Goal: Information Seeking & Learning: Learn about a topic

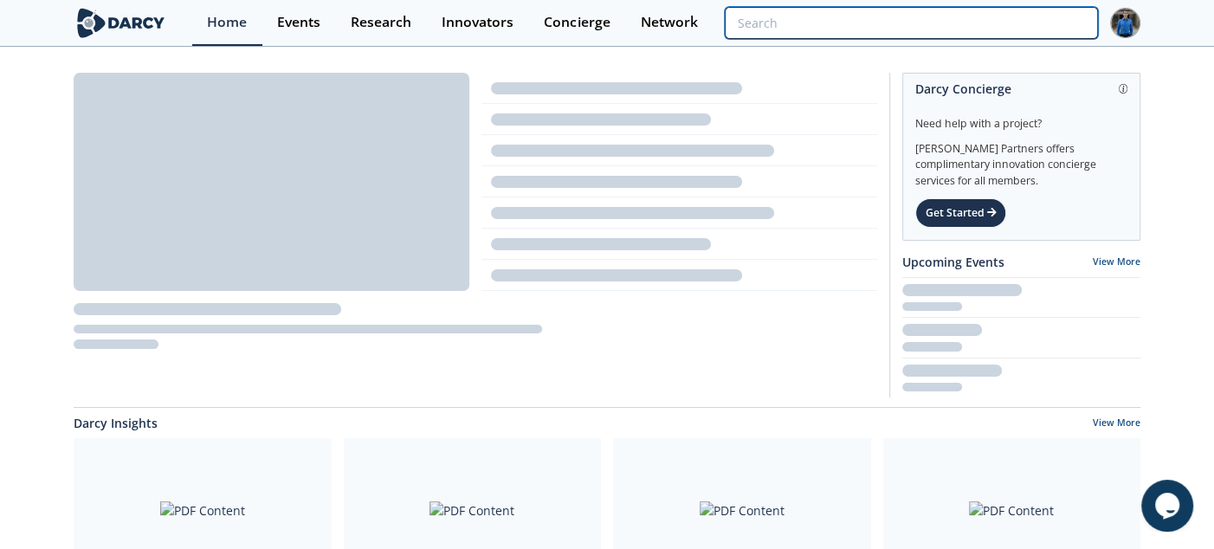
click at [1026, 33] on input "search" at bounding box center [911, 23] width 373 height 32
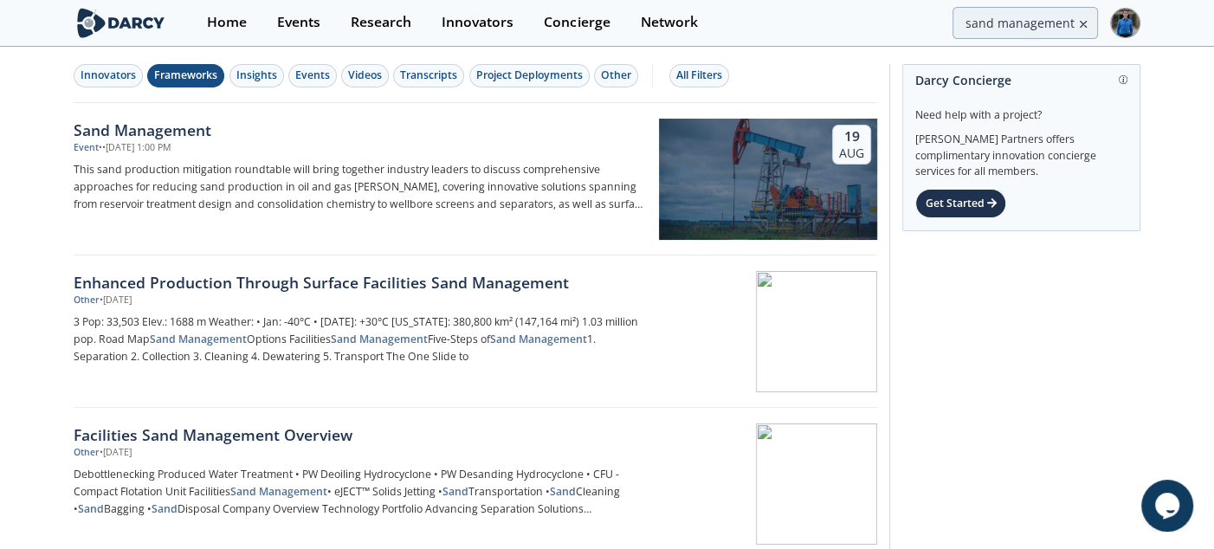
click at [187, 74] on div "Frameworks" at bounding box center [185, 76] width 63 height 16
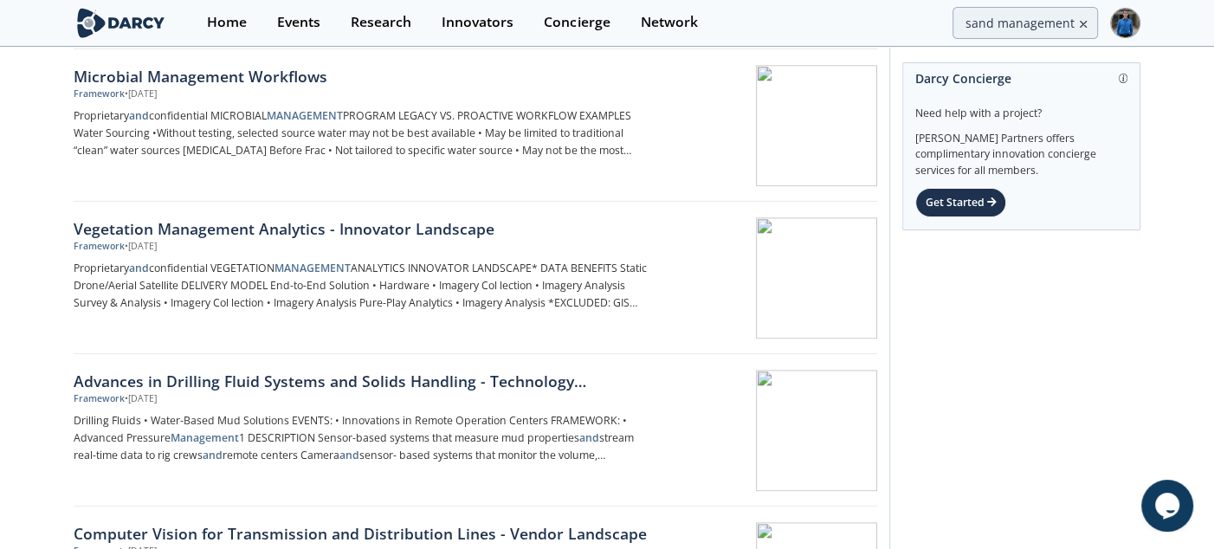
scroll to position [1275, 0]
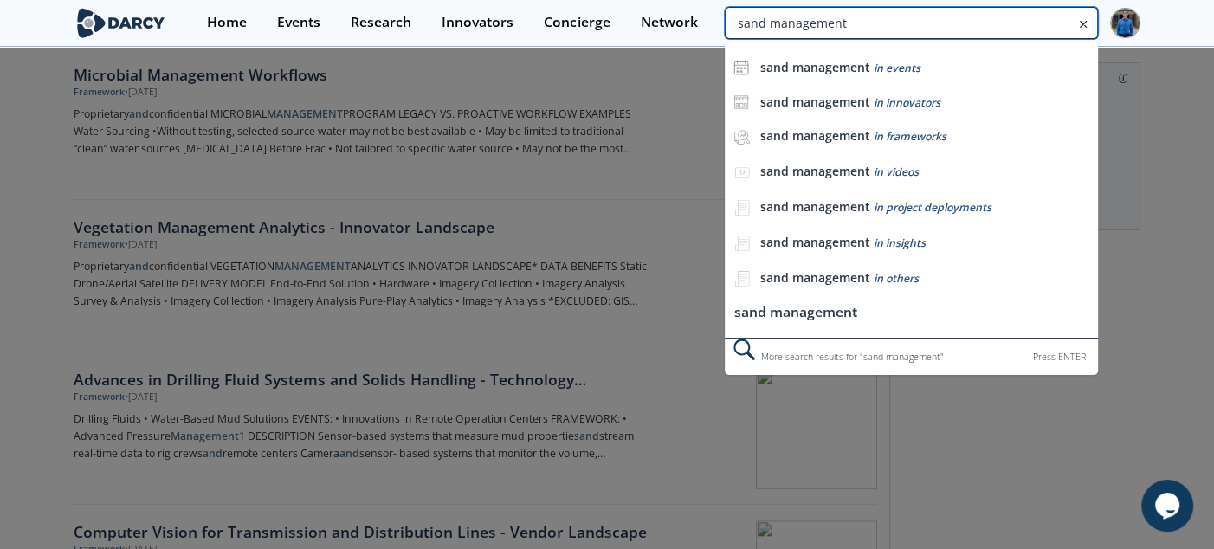
click at [1019, 20] on input "sand management" at bounding box center [911, 23] width 373 height 32
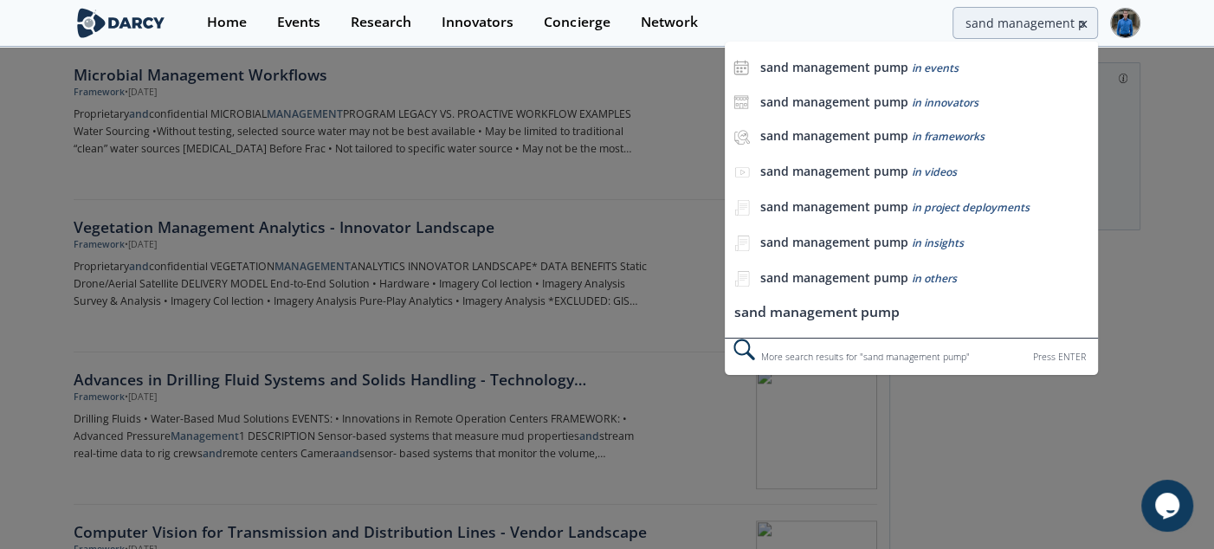
scroll to position [0, 0]
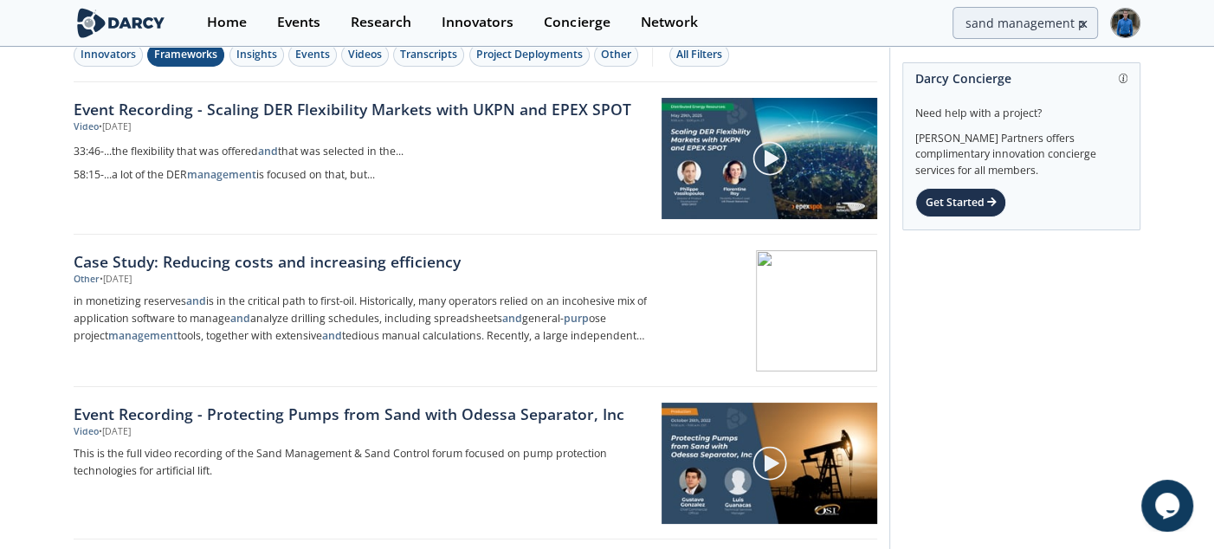
scroll to position [22, 0]
click at [193, 56] on div "Frameworks" at bounding box center [185, 54] width 63 height 16
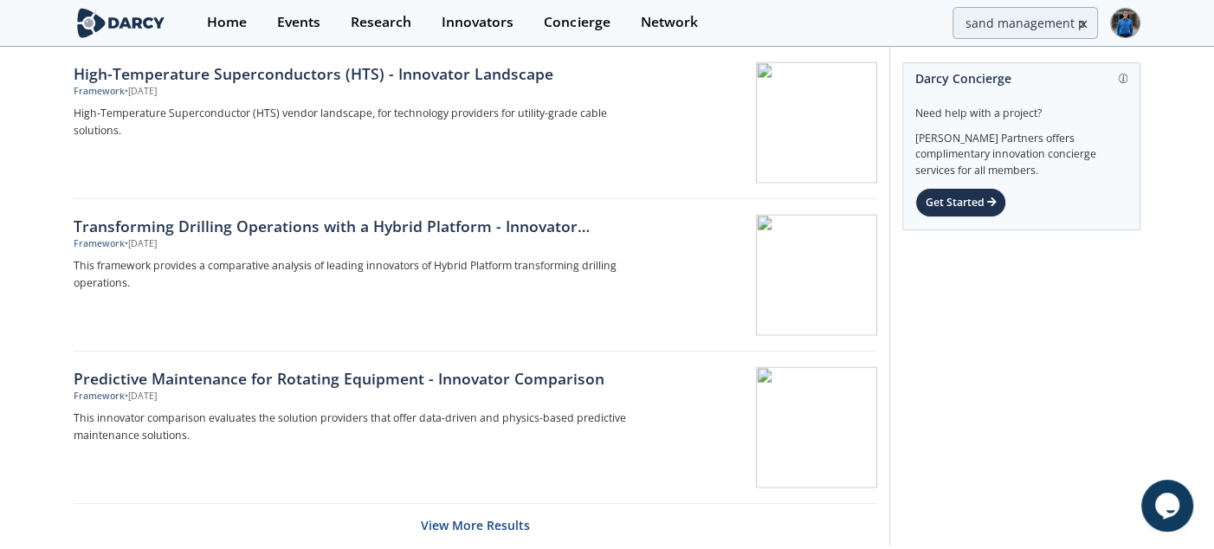
scroll to position [2708, 0]
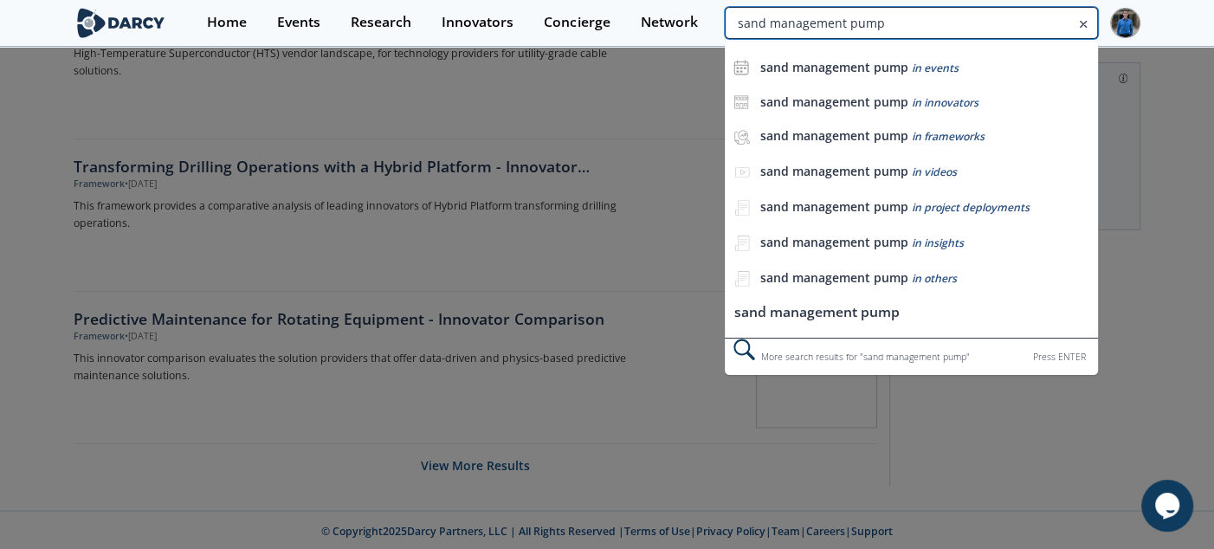
click at [1047, 27] on input "sand management pump" at bounding box center [911, 23] width 373 height 32
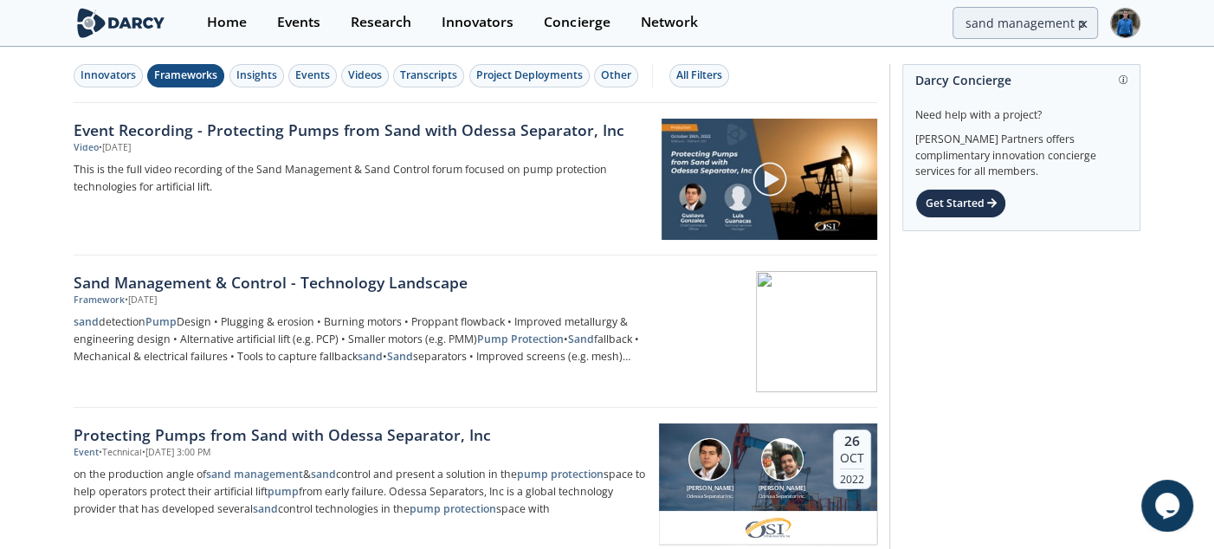
click at [195, 75] on div "Frameworks" at bounding box center [185, 76] width 63 height 16
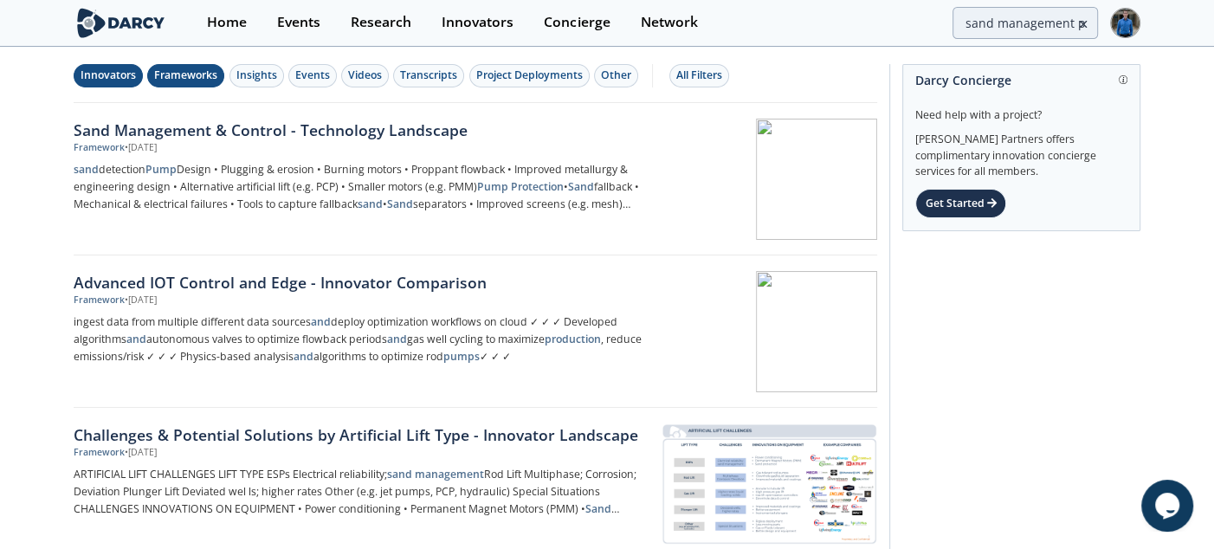
click at [139, 74] on button "Innovators" at bounding box center [108, 75] width 69 height 23
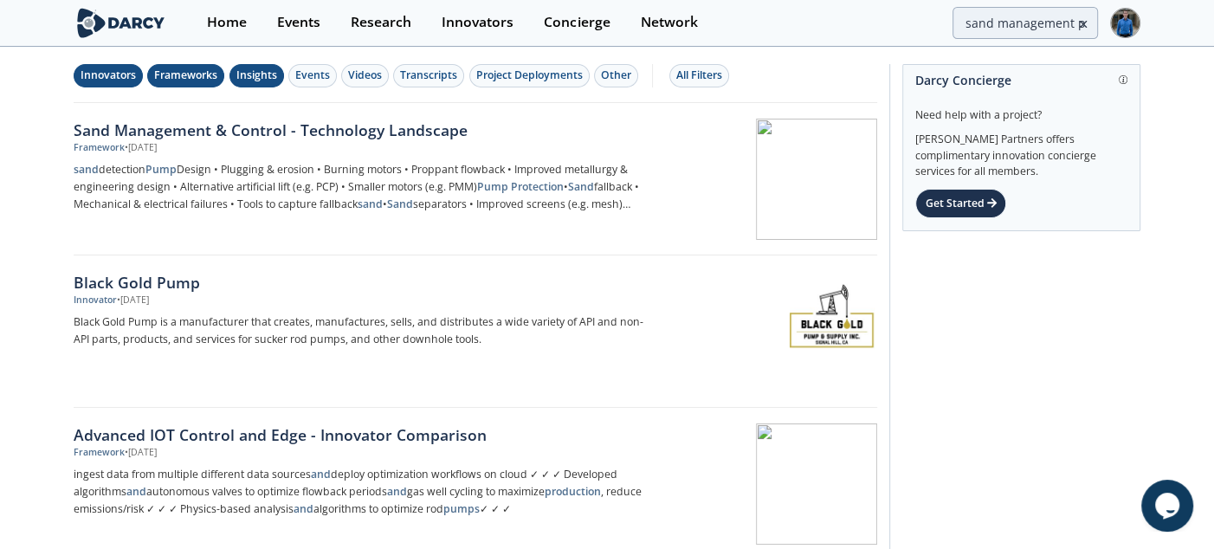
click at [267, 78] on div "Insights" at bounding box center [256, 76] width 41 height 16
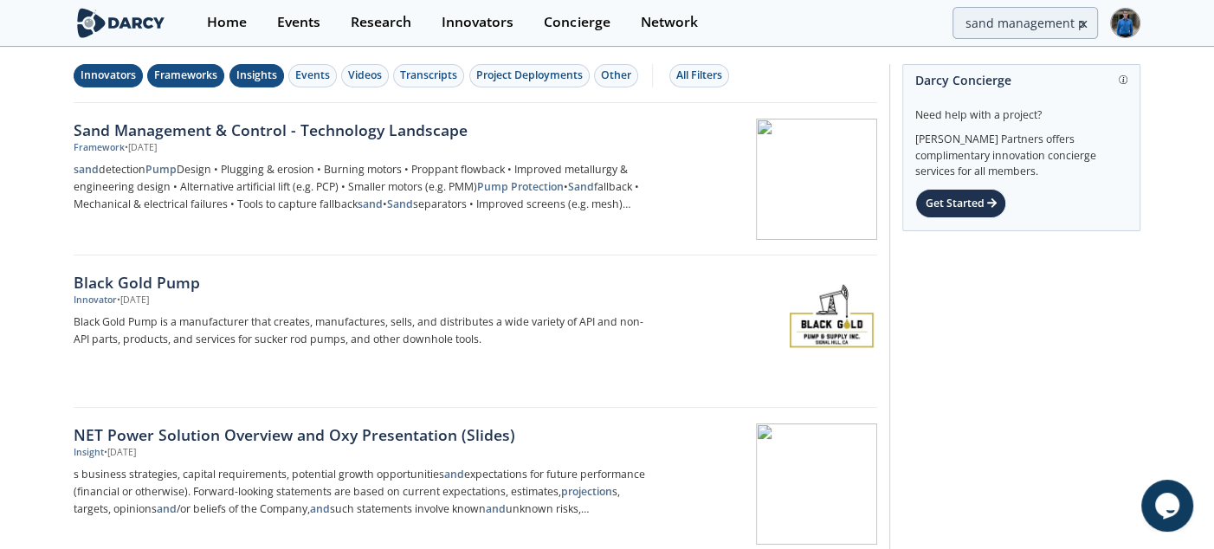
click at [251, 77] on div "Insights" at bounding box center [256, 76] width 41 height 16
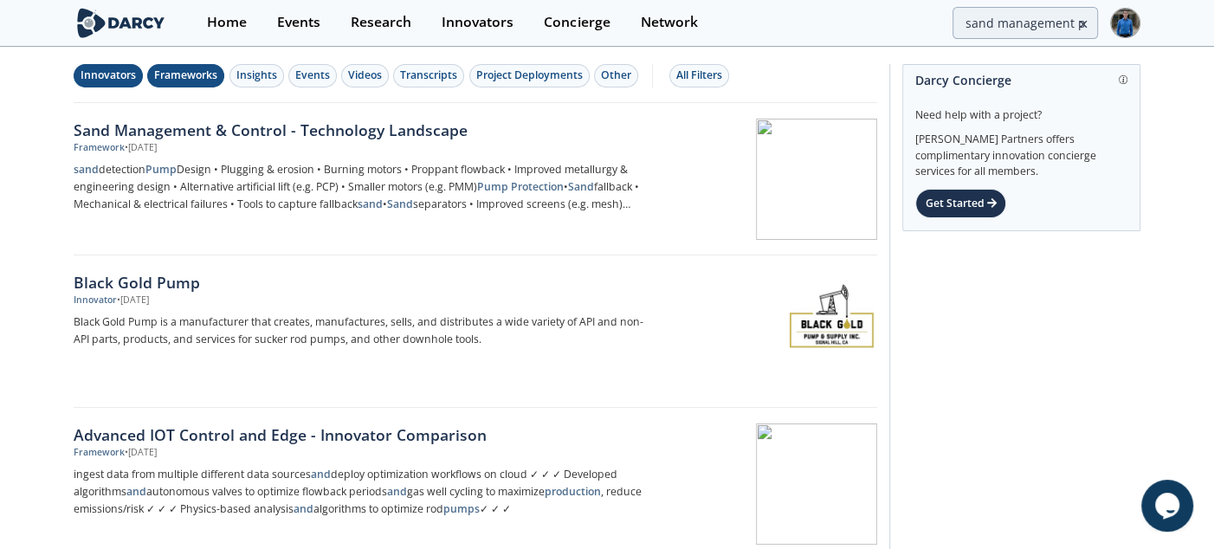
click at [128, 87] on button "Innovators" at bounding box center [108, 75] width 69 height 23
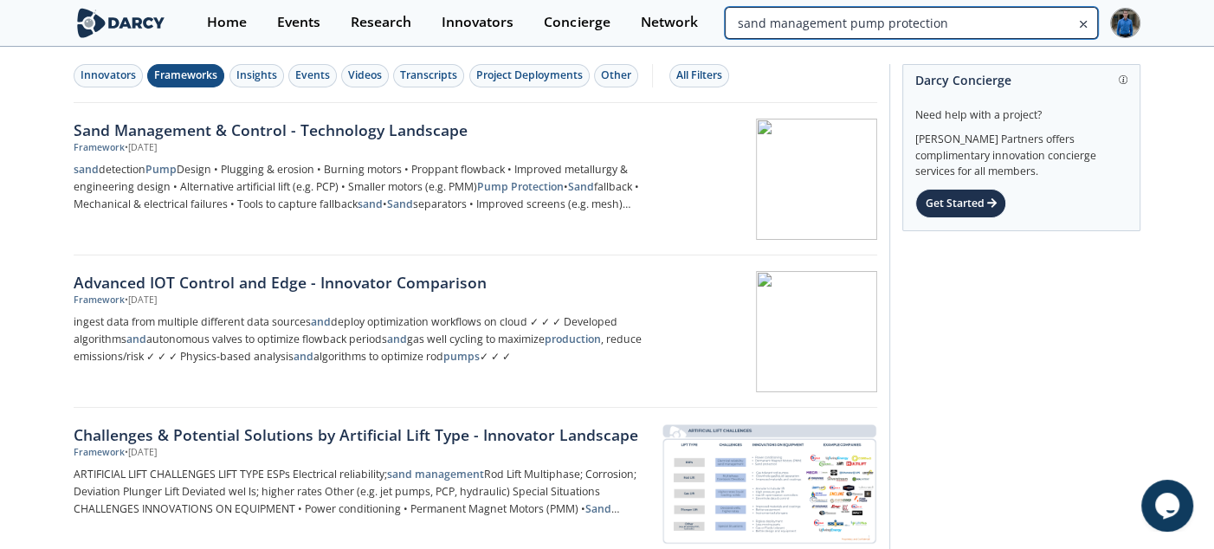
click at [992, 24] on input "sand management pump protection" at bounding box center [911, 23] width 373 height 32
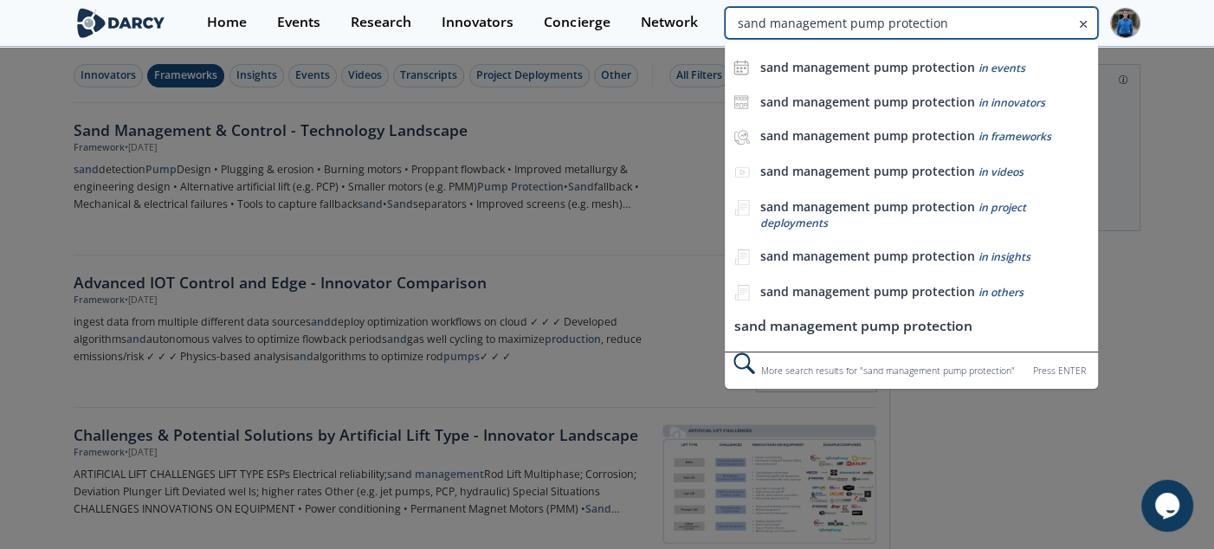
click at [992, 24] on input "sand management pump protection" at bounding box center [911, 23] width 373 height 32
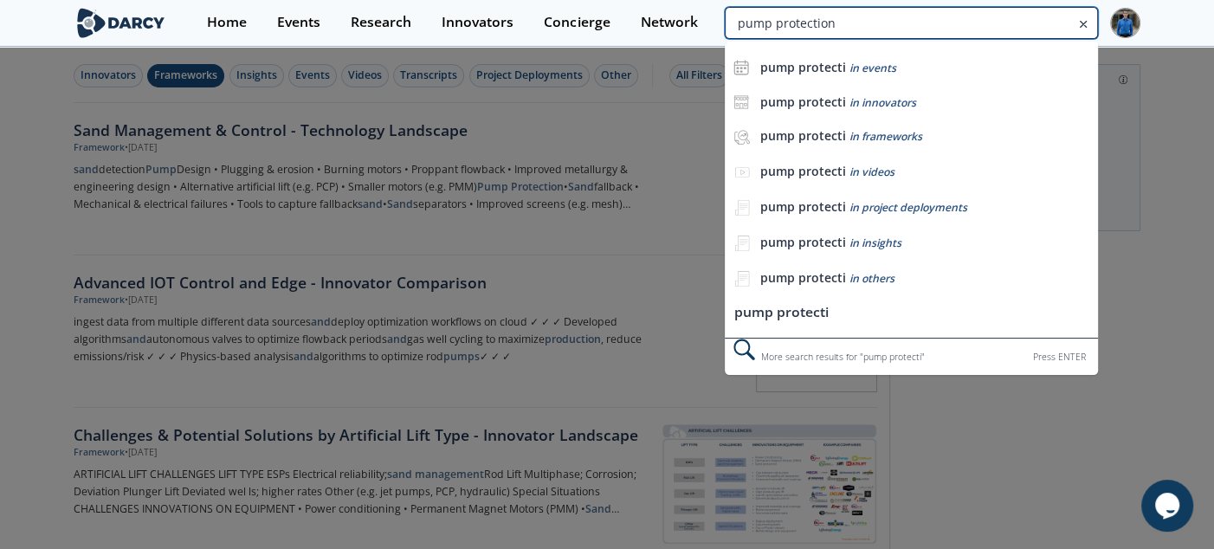
type input "pump protection"
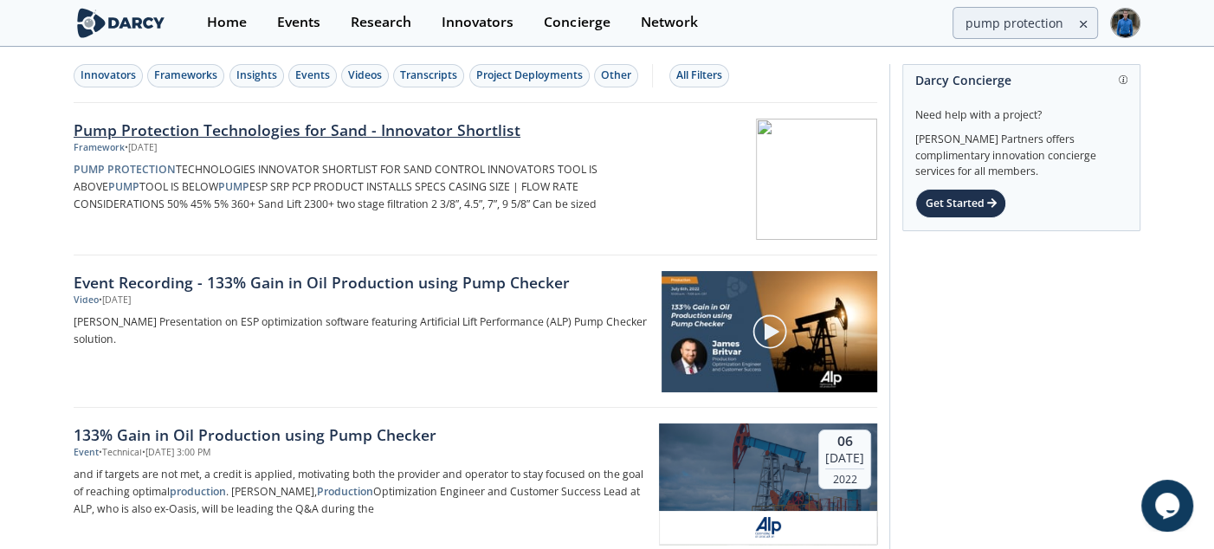
click at [435, 130] on div "Pump Protection Technologies for Sand - Innovator Shortlist" at bounding box center [360, 130] width 573 height 23
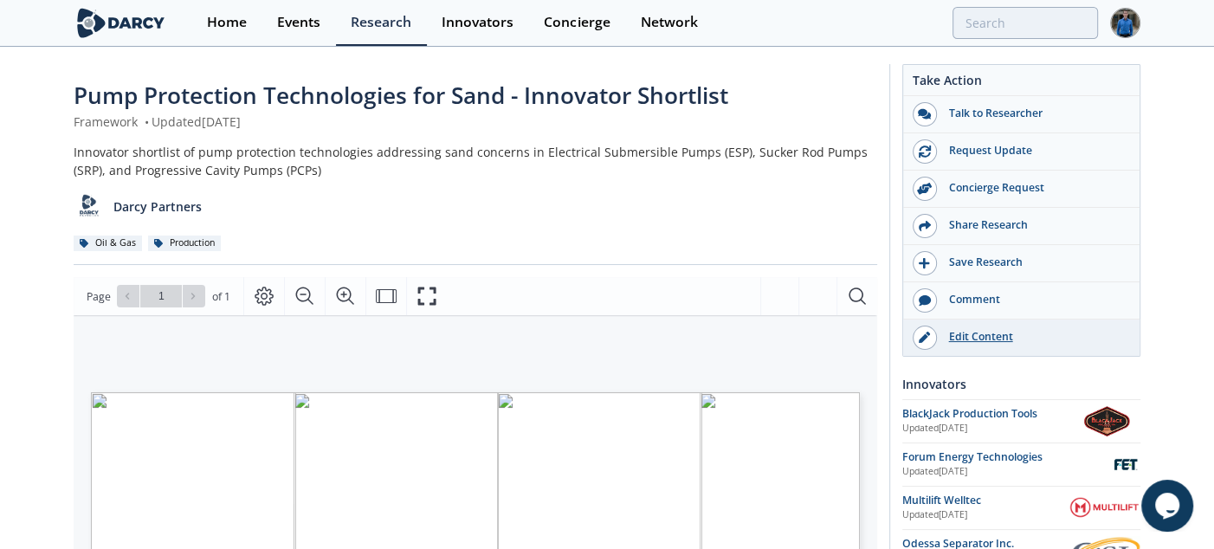
click at [958, 340] on div "Edit Content" at bounding box center [1034, 337] width 194 height 16
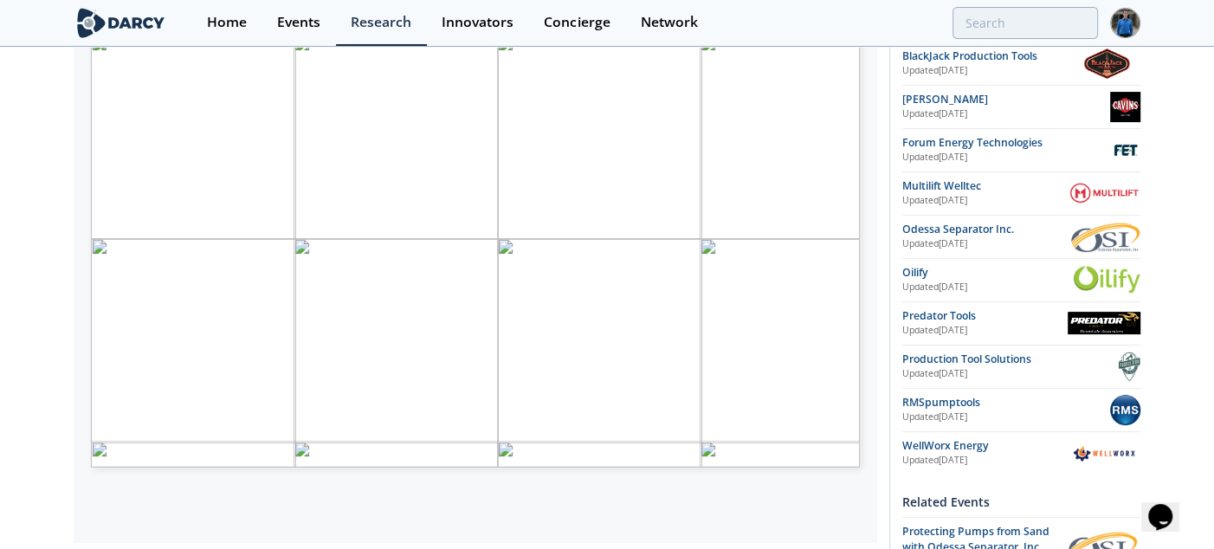
scroll to position [357, 0]
click at [1130, 114] on img at bounding box center [1126, 108] width 30 height 30
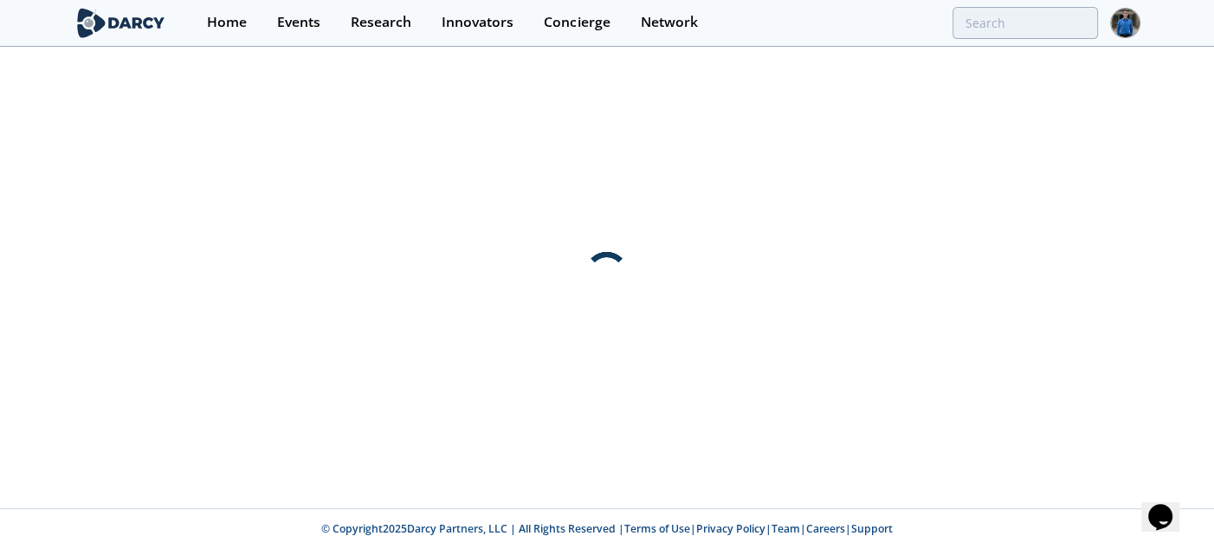
scroll to position [0, 0]
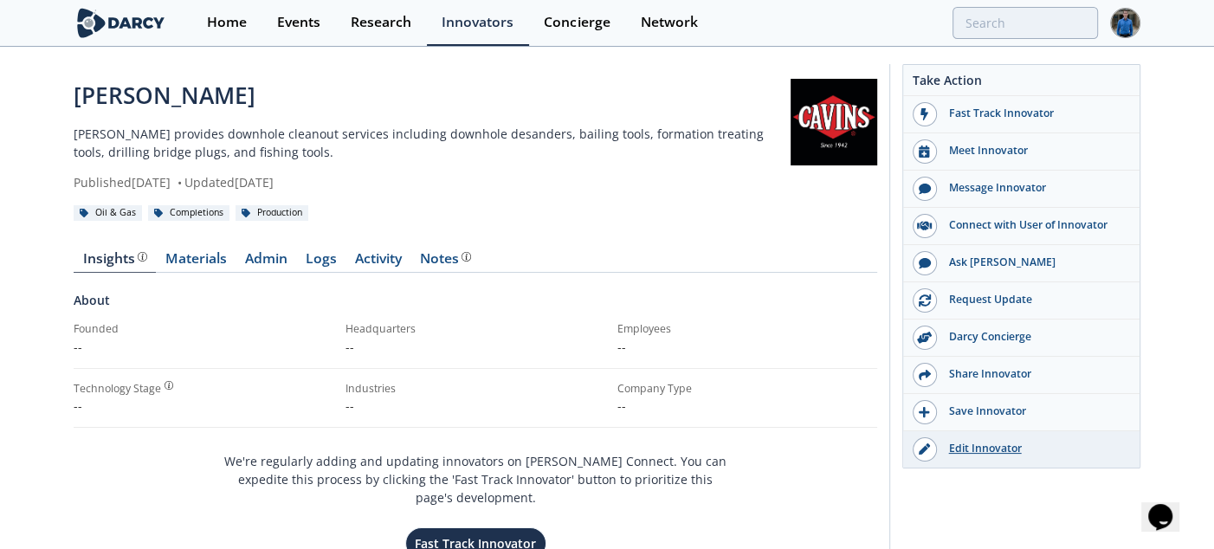
click at [980, 446] on div "Edit Innovator" at bounding box center [1034, 449] width 194 height 16
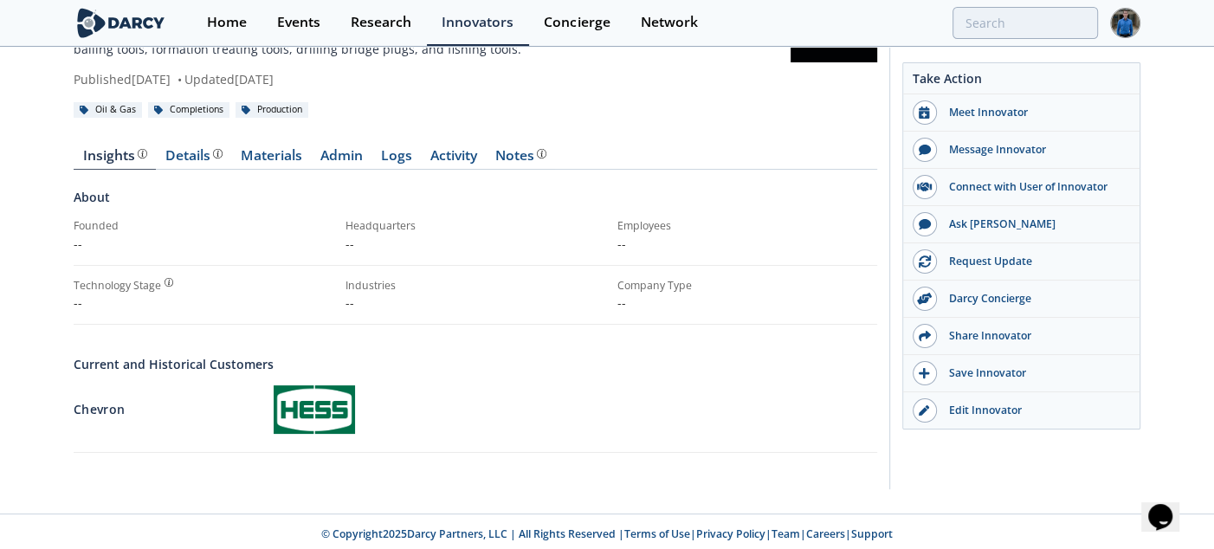
scroll to position [107, 0]
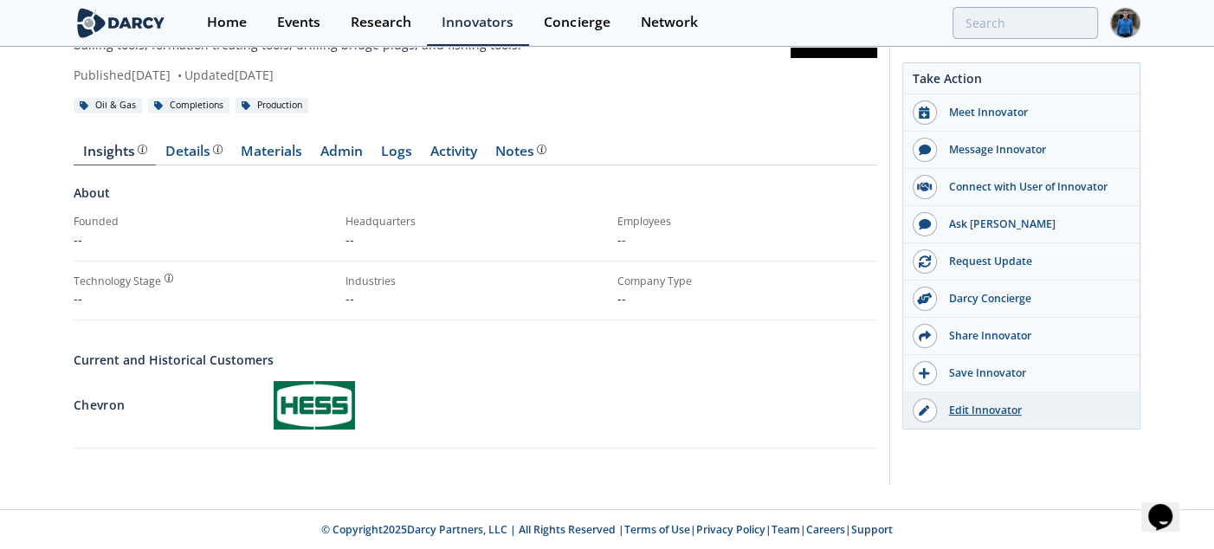
click at [979, 397] on link "Edit Innovator" at bounding box center [1021, 410] width 236 height 36
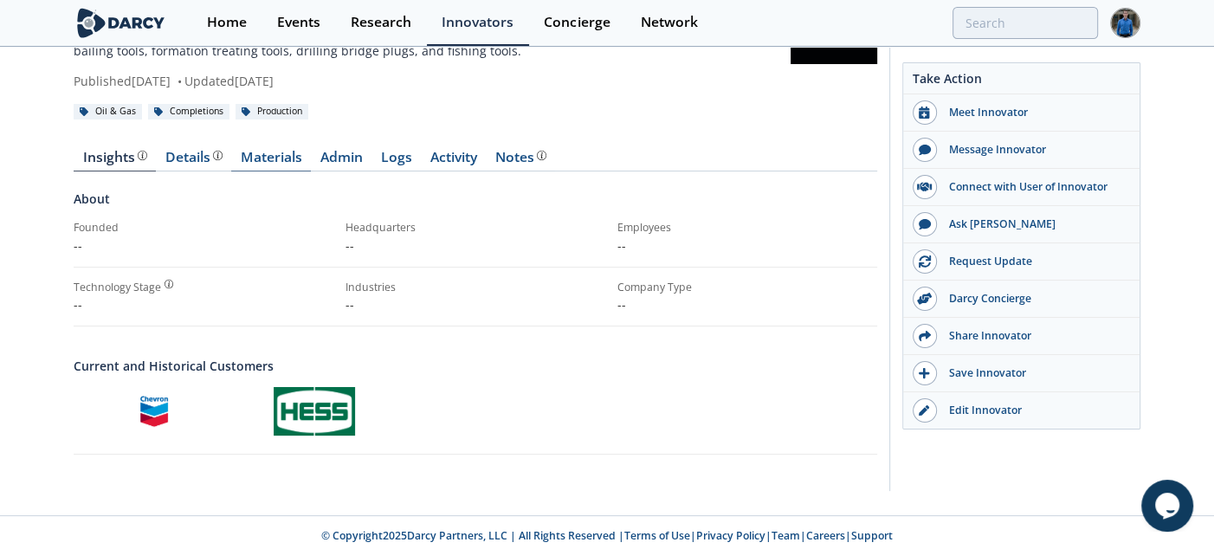
scroll to position [102, 0]
click at [266, 156] on link "Materials" at bounding box center [271, 160] width 80 height 21
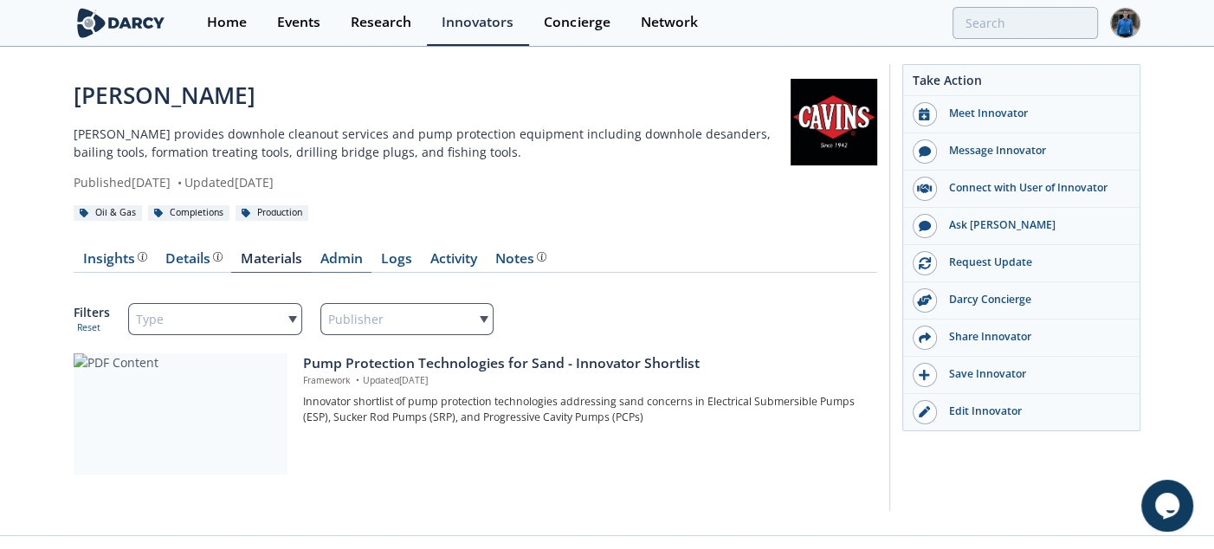
click at [336, 254] on link "Admin" at bounding box center [341, 262] width 61 height 21
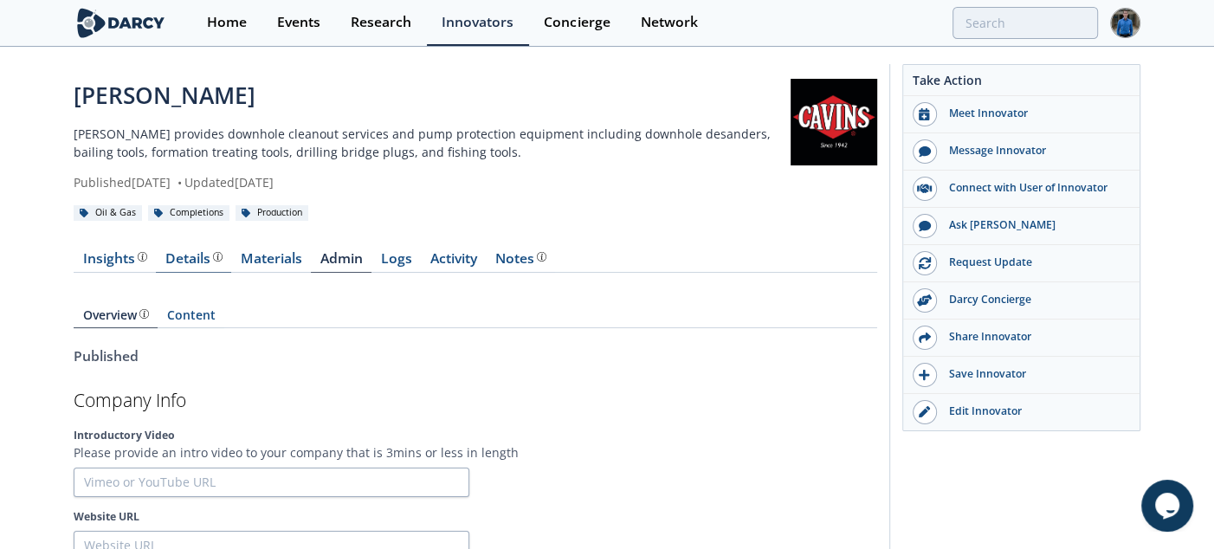
click at [191, 256] on div "Details Product overview, business model, technology and applications as added …" at bounding box center [193, 259] width 57 height 14
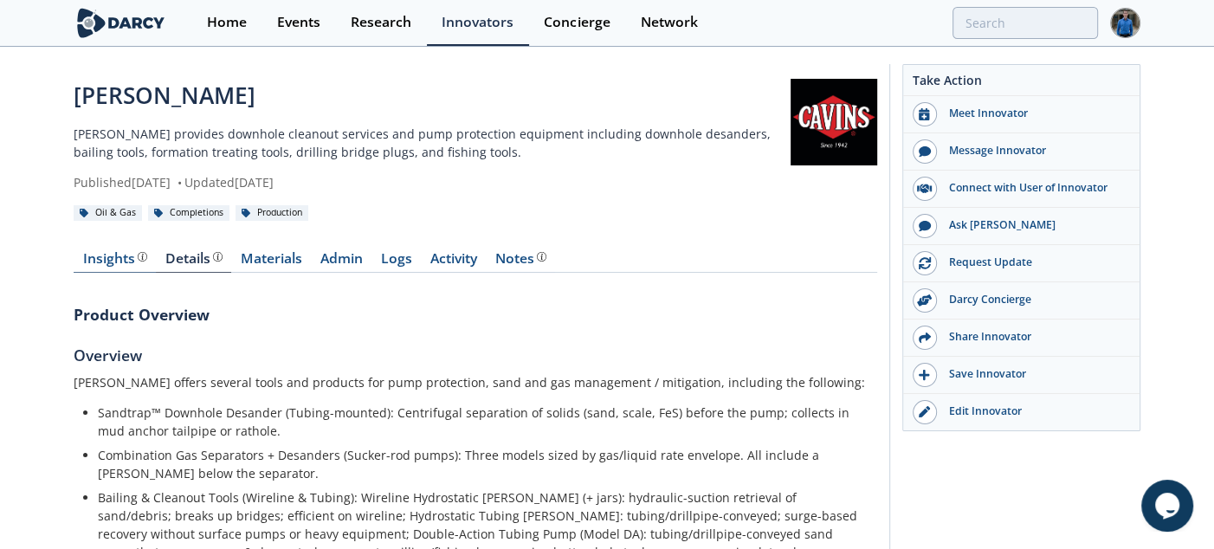
click at [112, 252] on div "Insights" at bounding box center [115, 259] width 64 height 14
